Goal: Check status: Check status

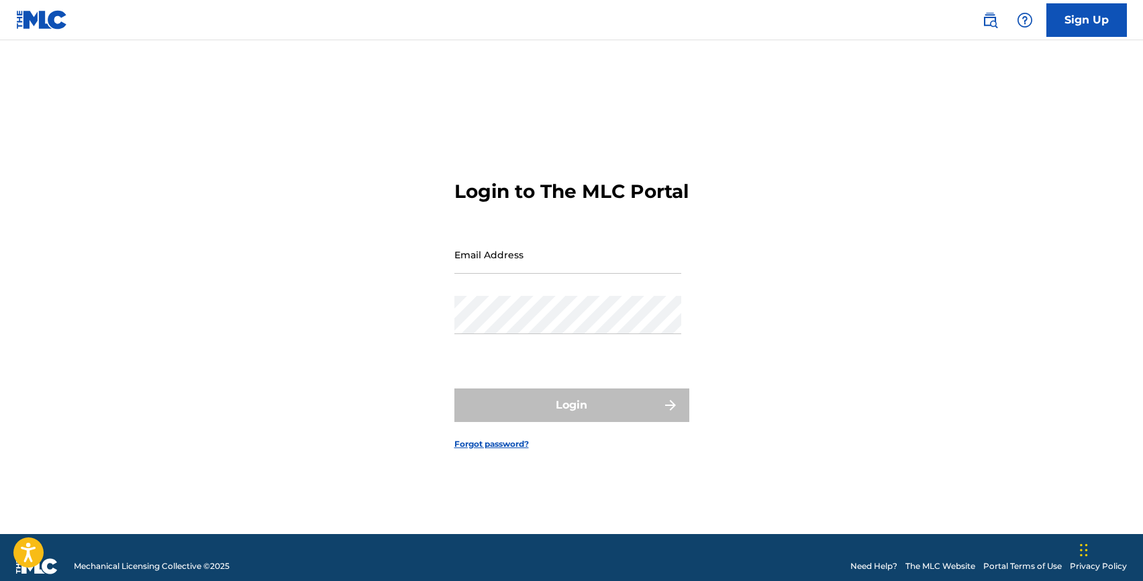
click at [483, 266] on input "Email Address" at bounding box center [568, 255] width 227 height 38
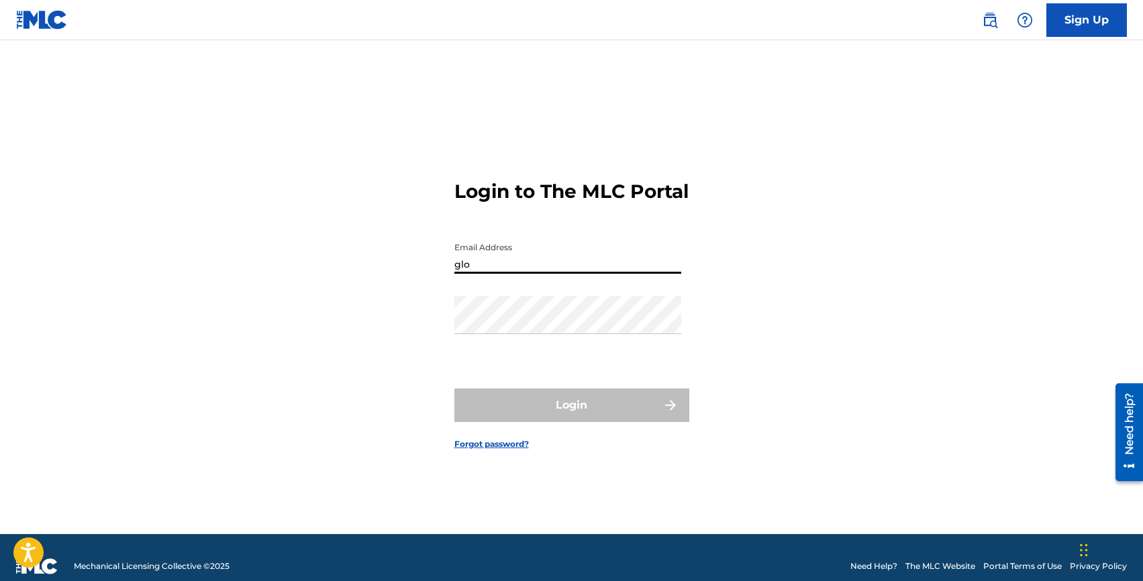
type input "[EMAIL_ADDRESS][DOMAIN_NAME]"
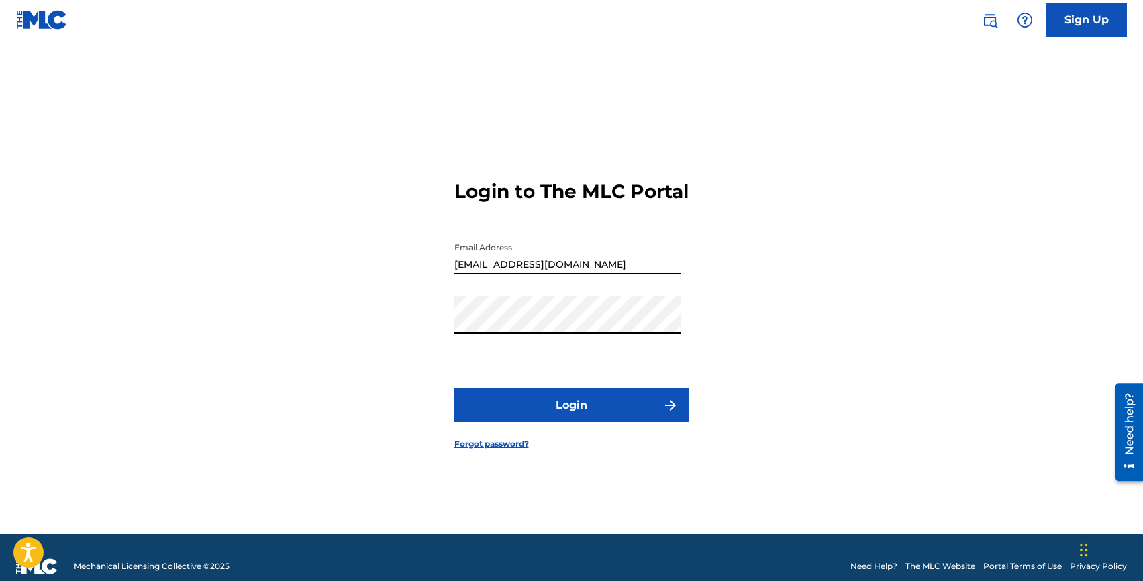
click at [551, 419] on button "Login" at bounding box center [572, 406] width 235 height 34
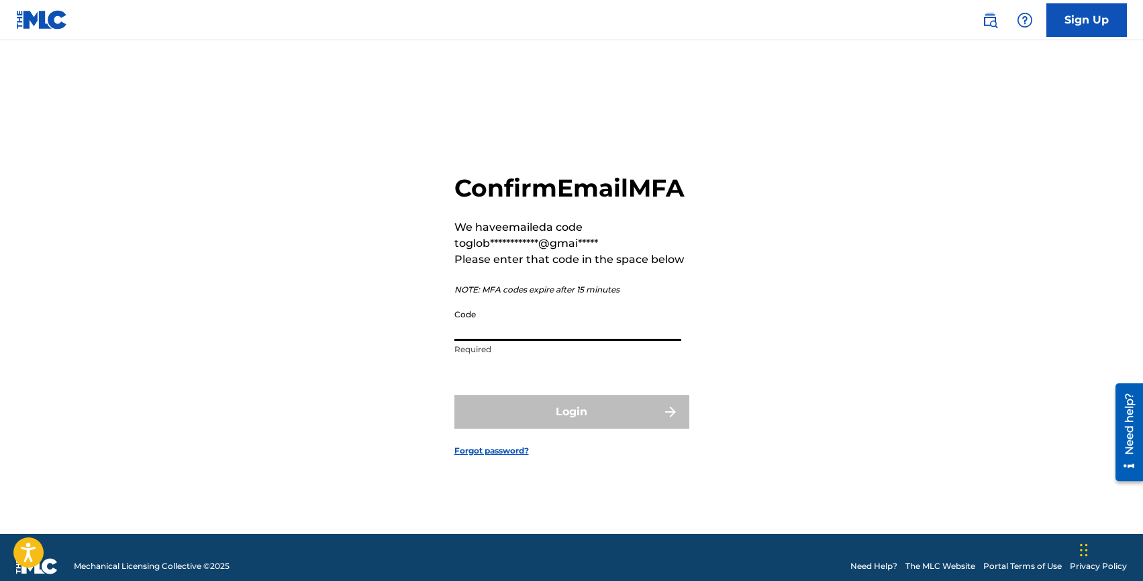
click at [519, 340] on input "Code" at bounding box center [568, 322] width 227 height 38
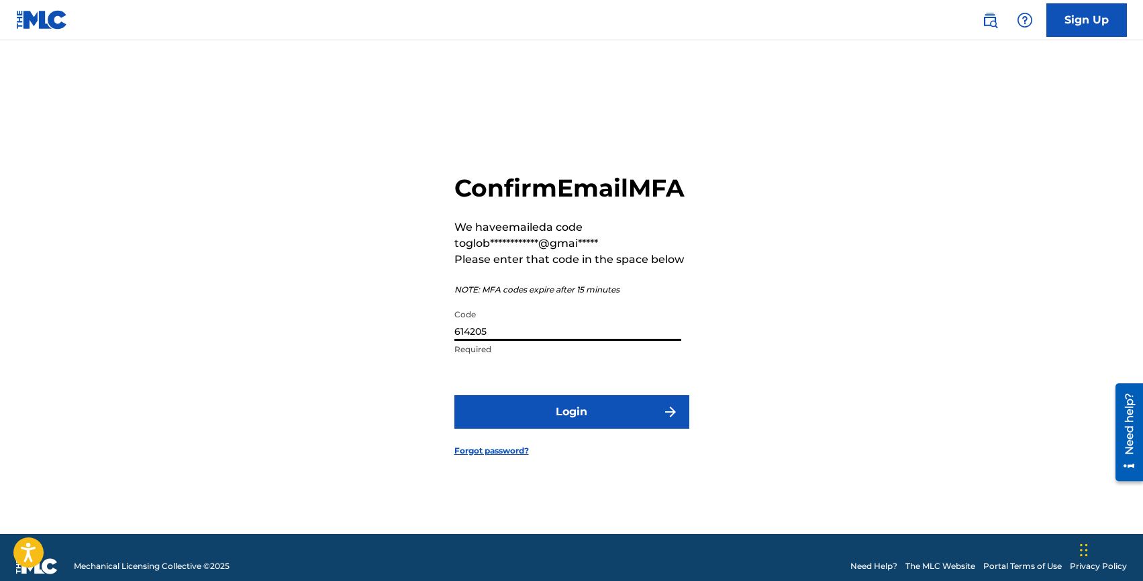
type input "614205"
click at [455, 395] on button "Login" at bounding box center [572, 412] width 235 height 34
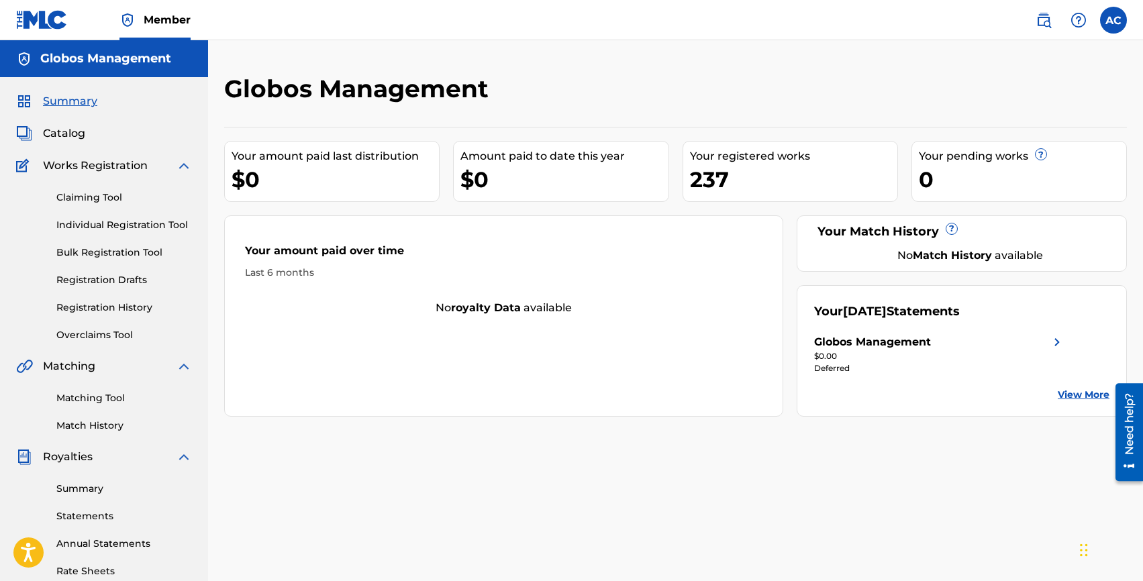
click at [111, 227] on link "Individual Registration Tool" at bounding box center [124, 225] width 136 height 14
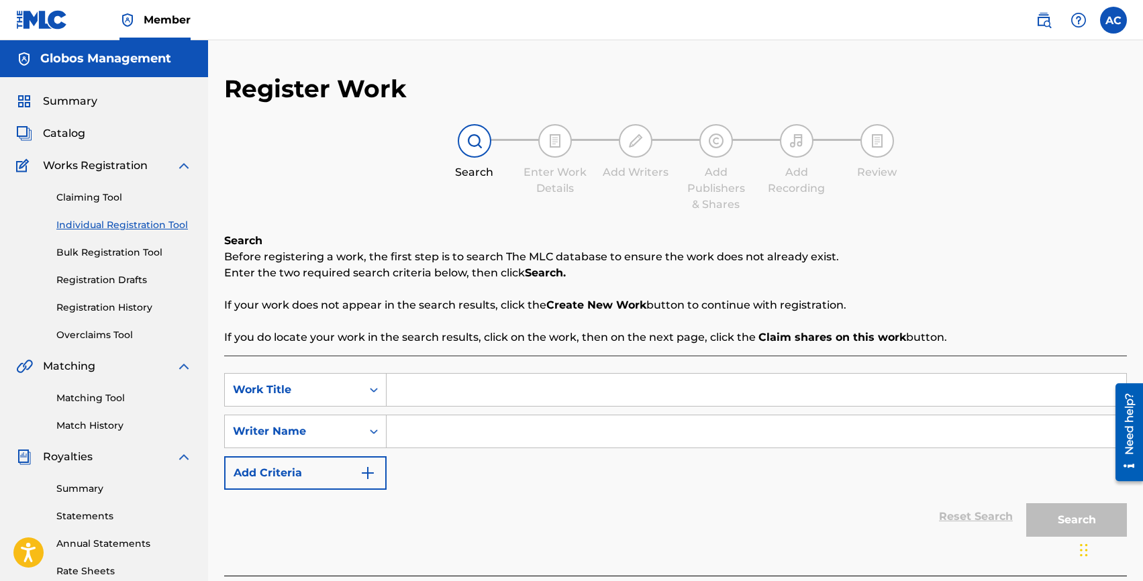
click at [81, 309] on link "Registration History" at bounding box center [124, 308] width 136 height 14
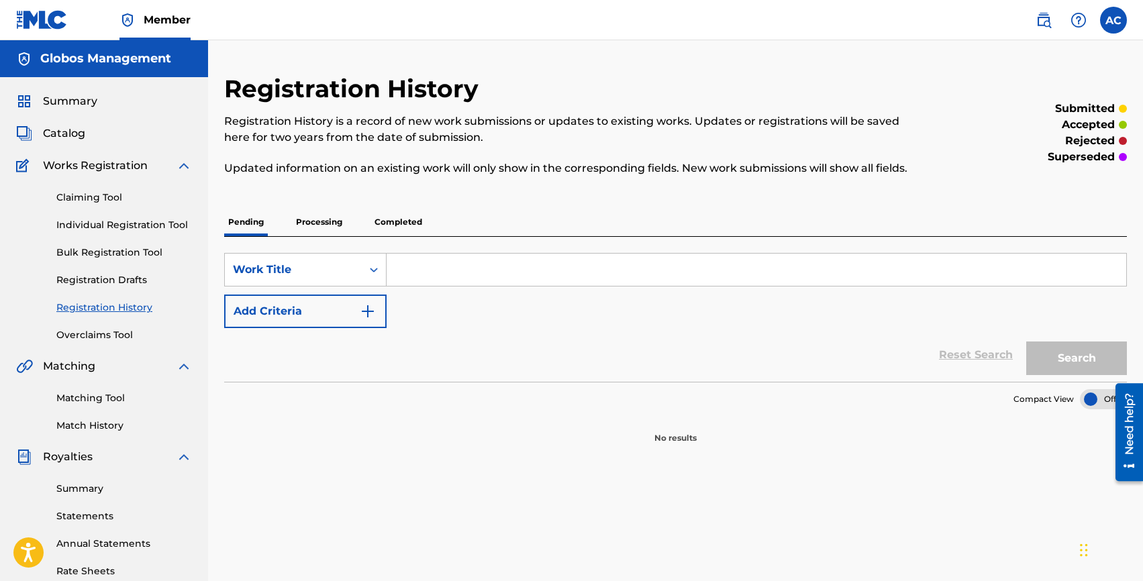
click at [395, 224] on p "Completed" at bounding box center [399, 222] width 56 height 28
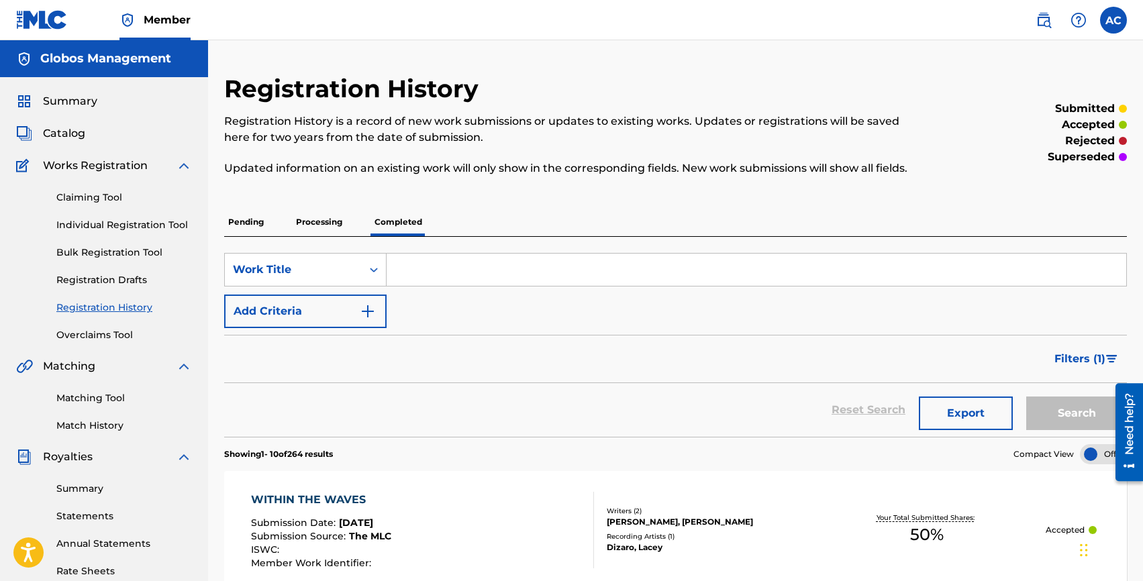
click at [326, 224] on p "Processing" at bounding box center [319, 222] width 54 height 28
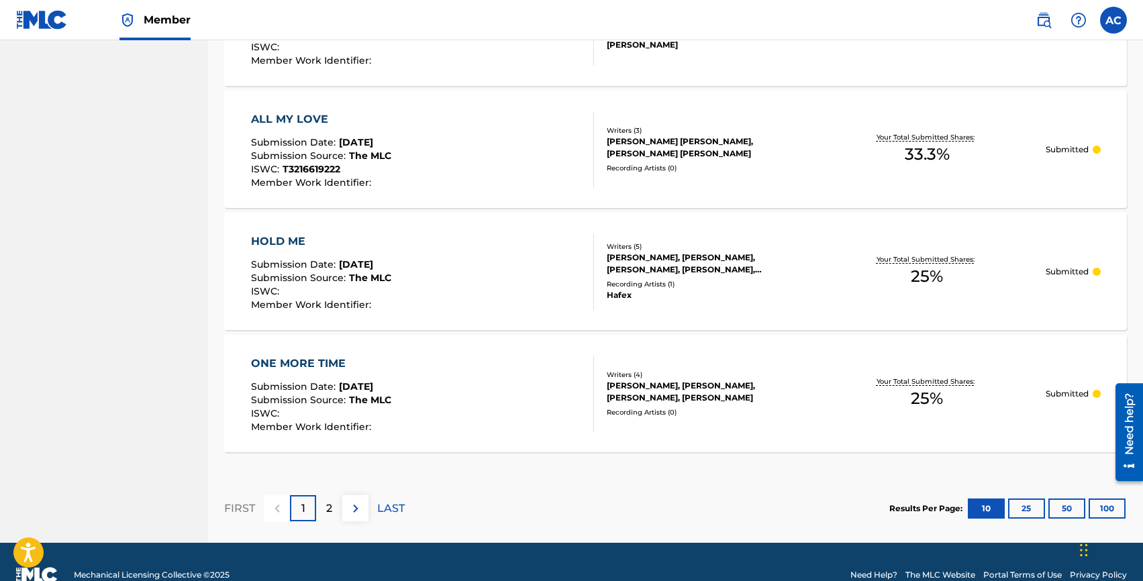
scroll to position [1192, 0]
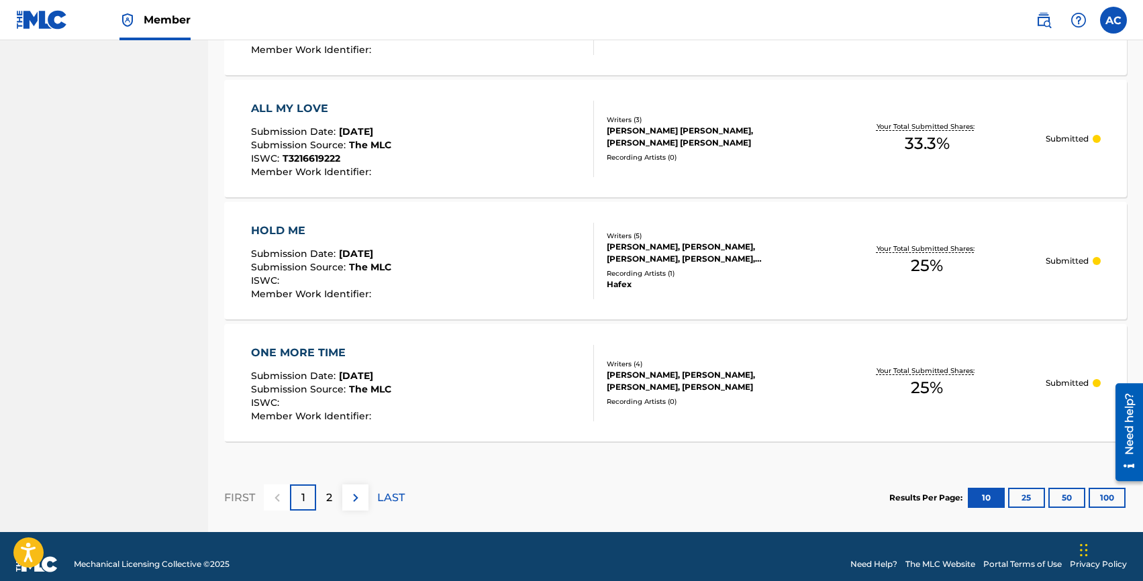
click at [332, 497] on div "2" at bounding box center [329, 498] width 26 height 26
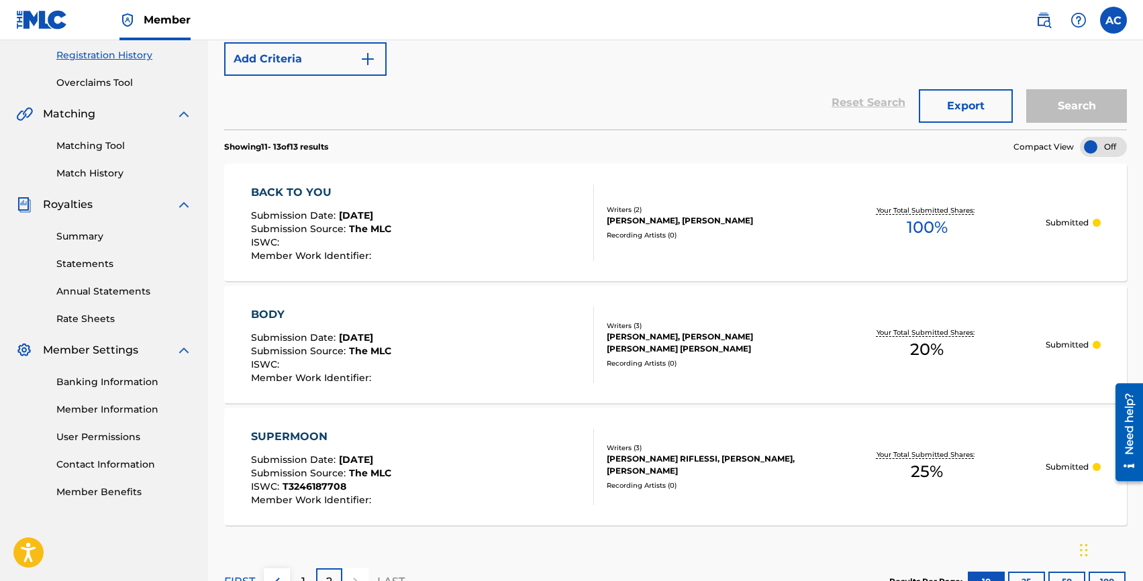
scroll to position [352, 0]
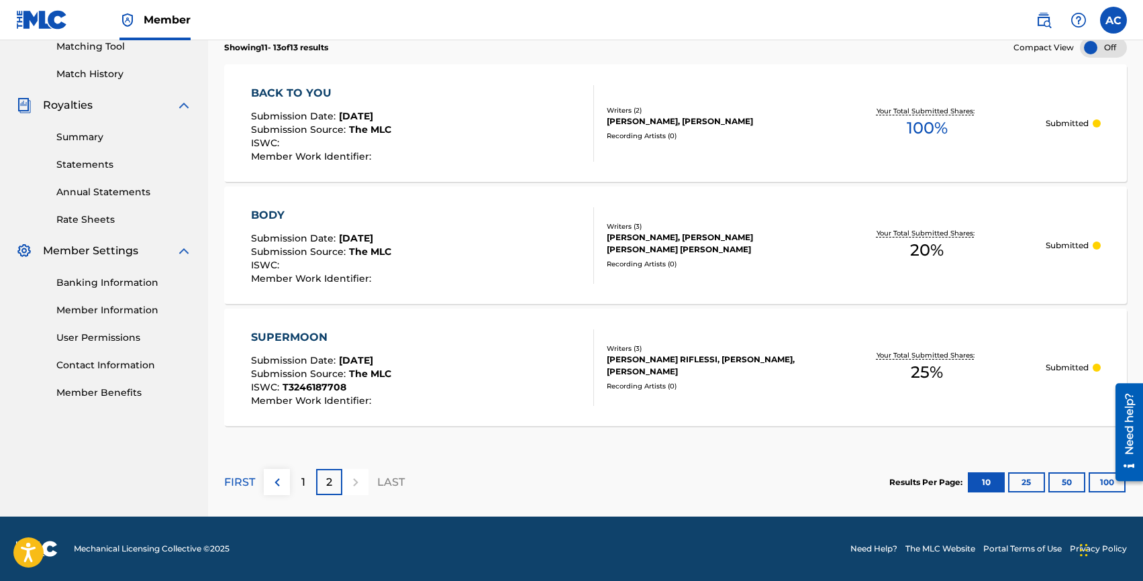
click at [287, 90] on div "BACK TO YOU" at bounding box center [321, 93] width 140 height 16
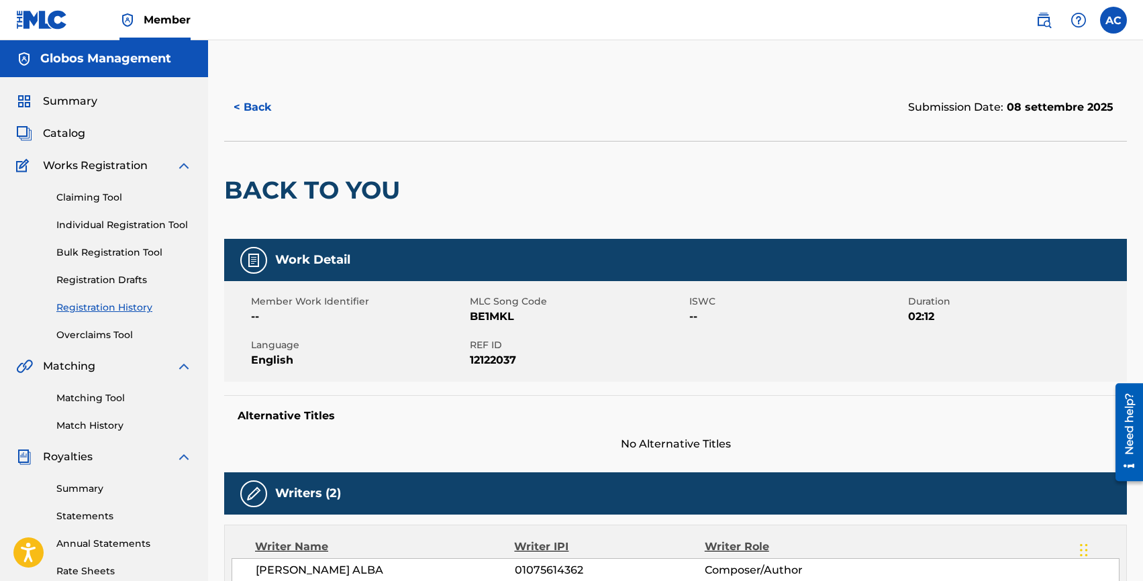
click at [263, 119] on button "< Back" at bounding box center [264, 108] width 81 height 34
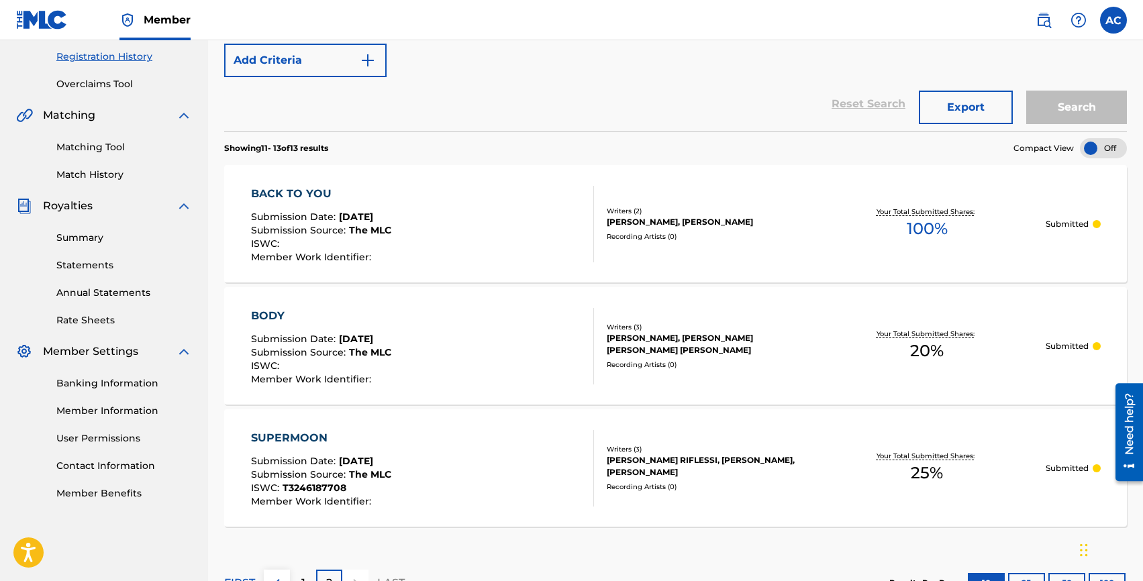
scroll to position [352, 0]
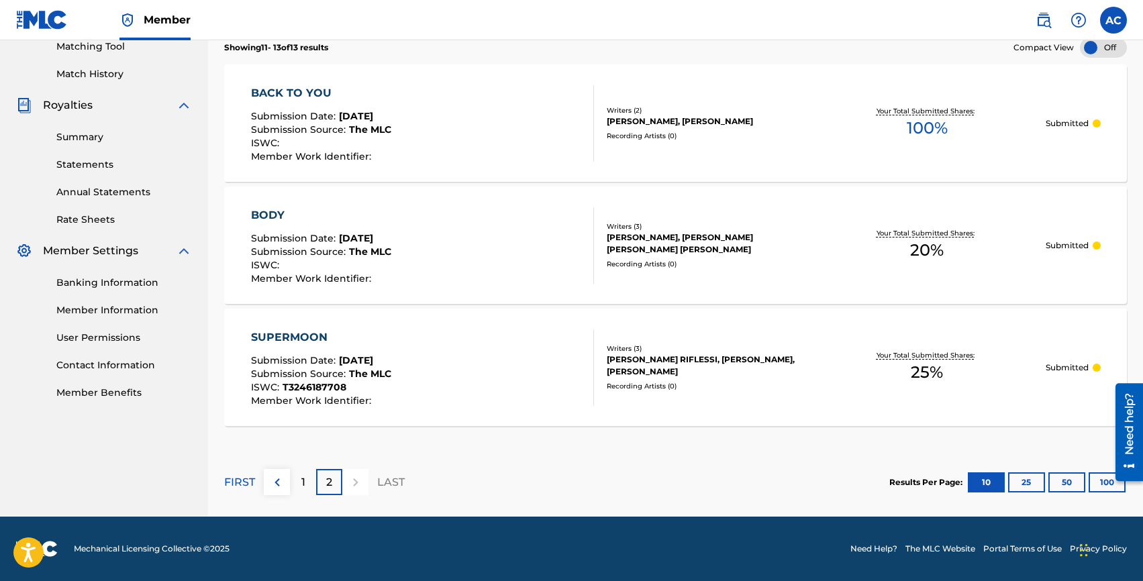
click at [304, 479] on p "1" at bounding box center [303, 483] width 4 height 16
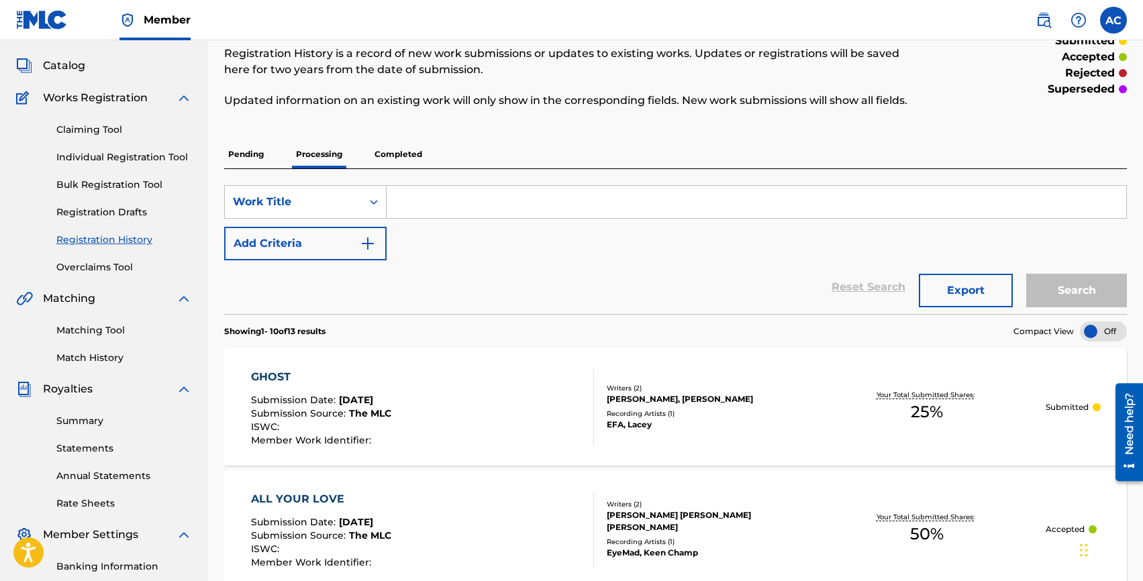
scroll to position [0, 0]
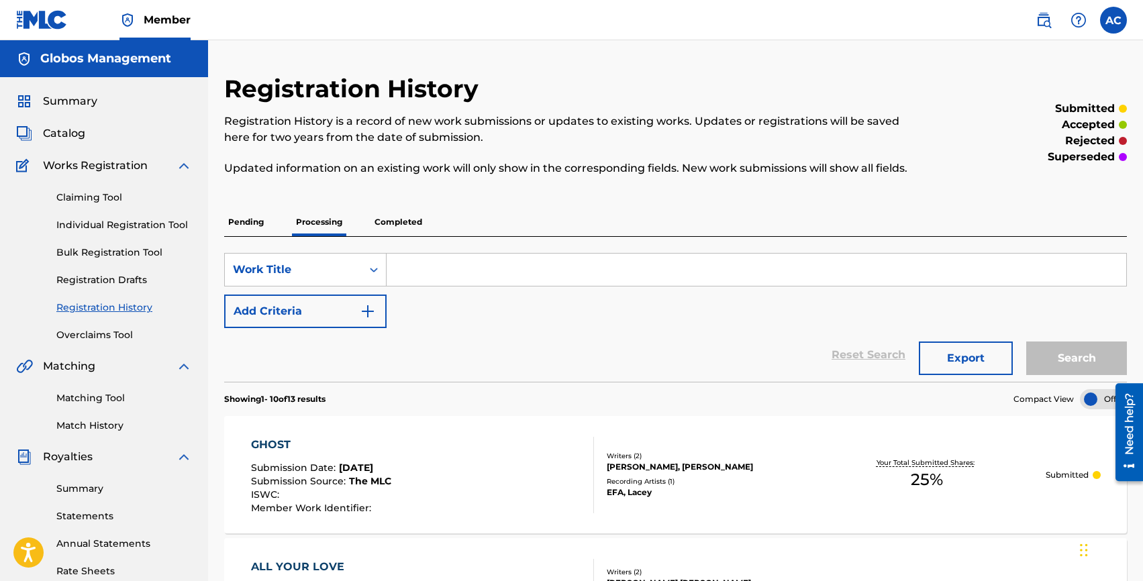
click at [233, 216] on p "Pending" at bounding box center [246, 222] width 44 height 28
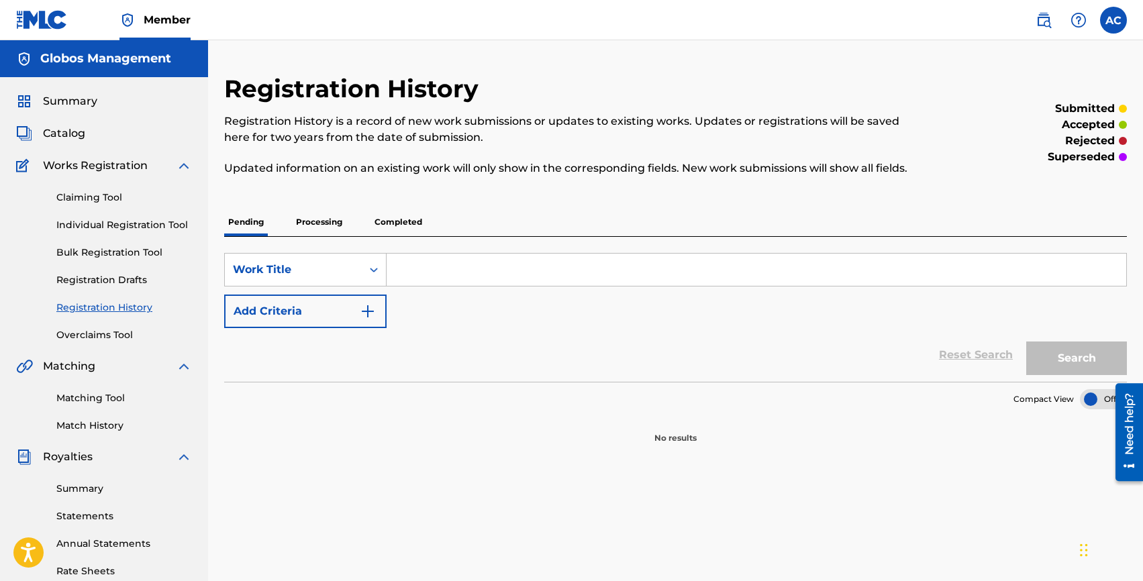
click at [301, 234] on p "Processing" at bounding box center [319, 222] width 54 height 28
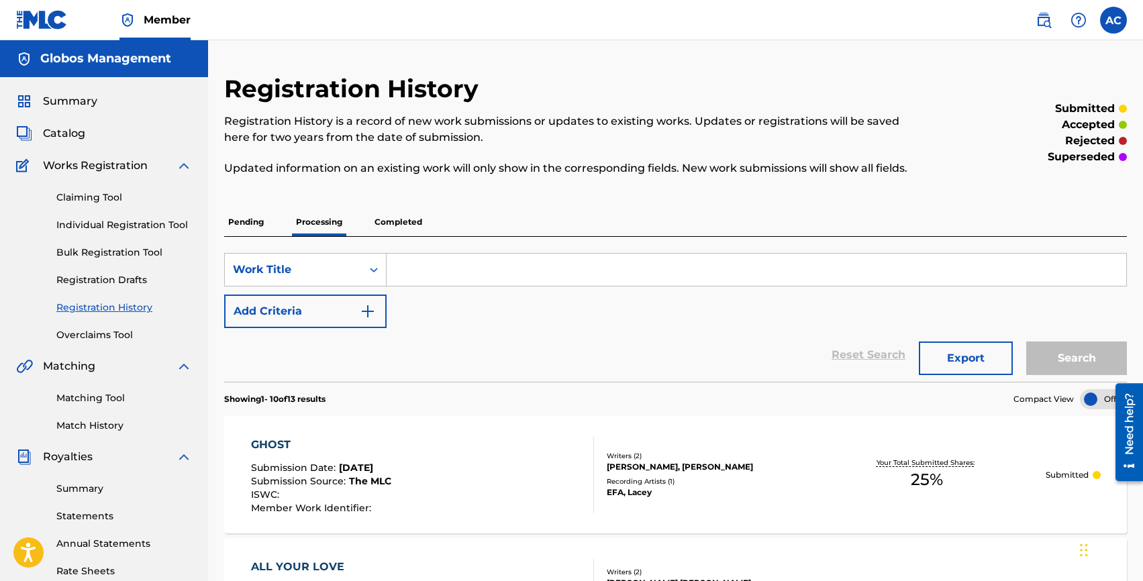
click at [410, 228] on p "Completed" at bounding box center [399, 222] width 56 height 28
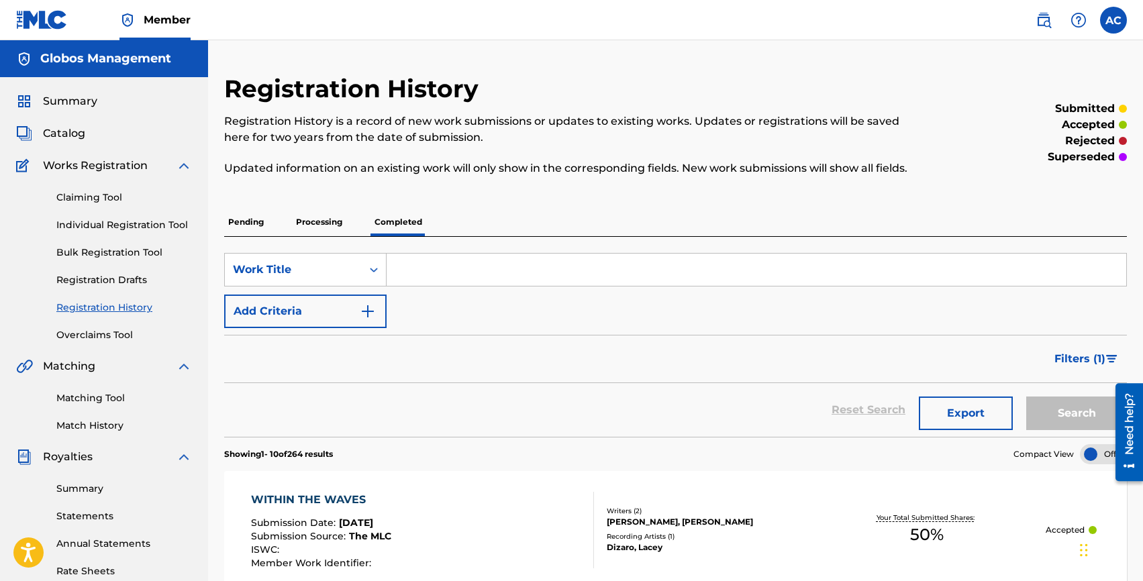
click at [54, 132] on span "Catalog" at bounding box center [64, 134] width 42 height 16
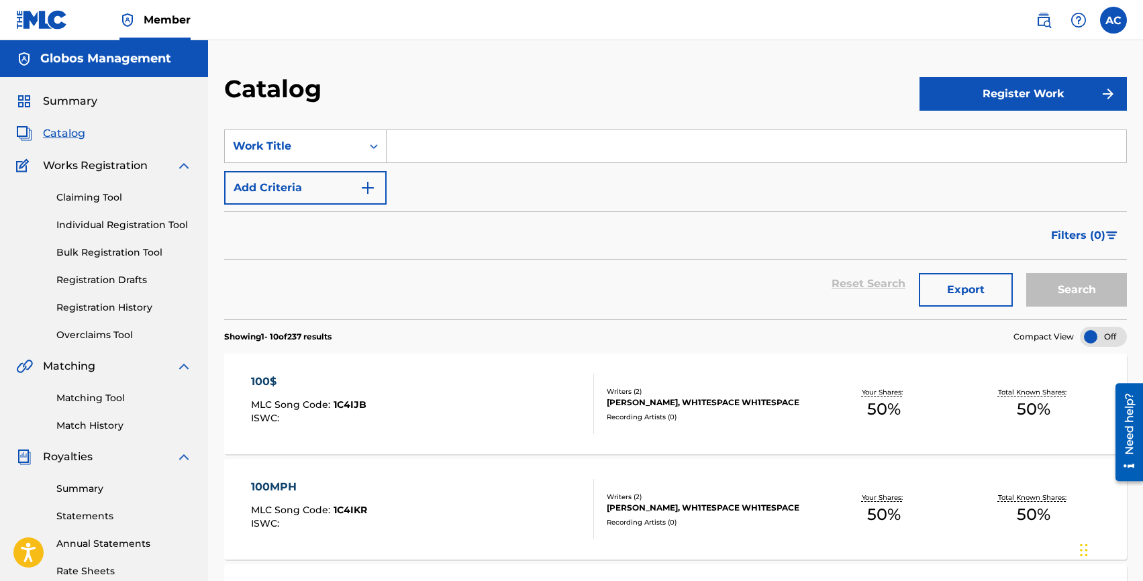
click at [67, 98] on span "Summary" at bounding box center [70, 101] width 54 height 16
